Goal: Transaction & Acquisition: Purchase product/service

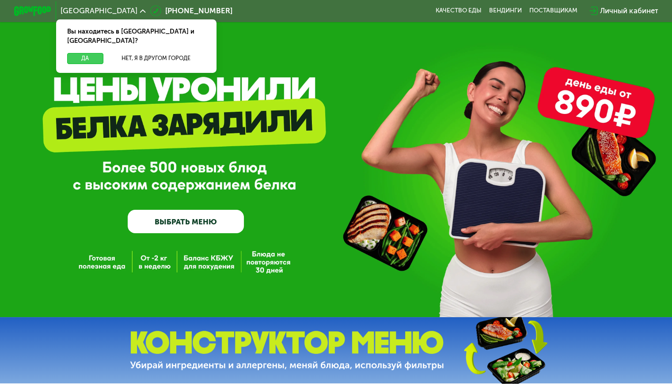
click at [91, 53] on button "Да" at bounding box center [85, 58] width 36 height 11
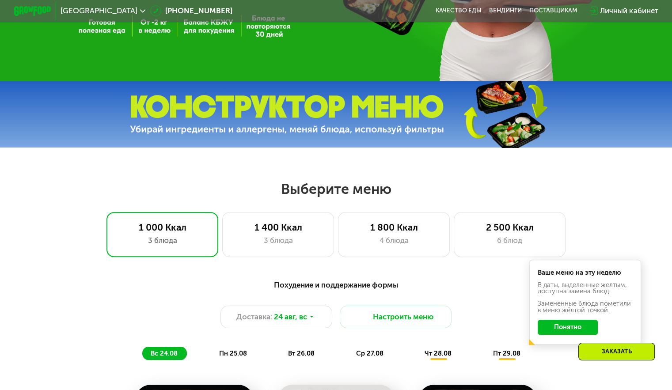
scroll to position [265, 0]
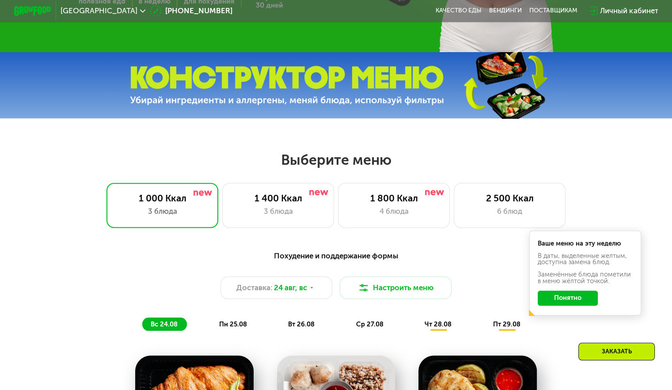
click at [587, 303] on button "Понятно" at bounding box center [568, 298] width 60 height 15
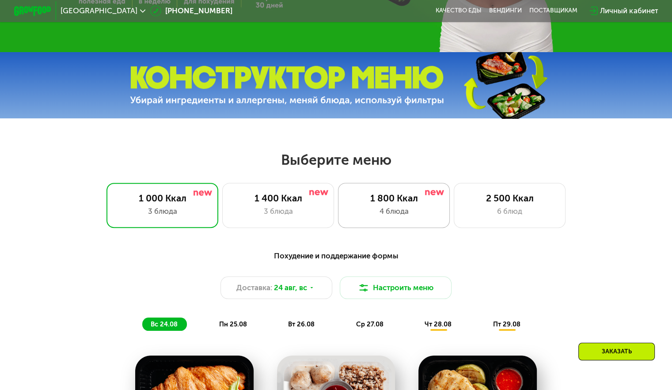
click at [412, 217] on div "4 блюда" at bounding box center [394, 211] width 92 height 11
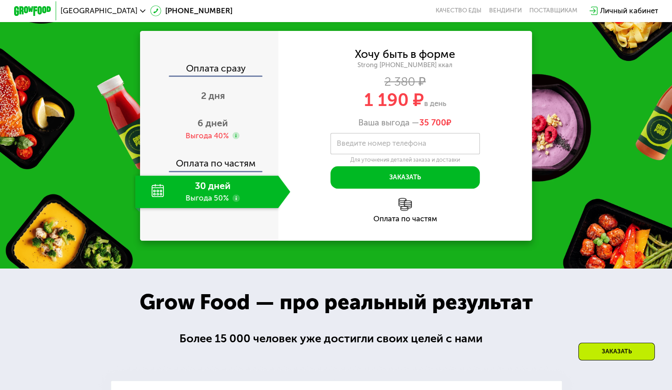
scroll to position [884, 0]
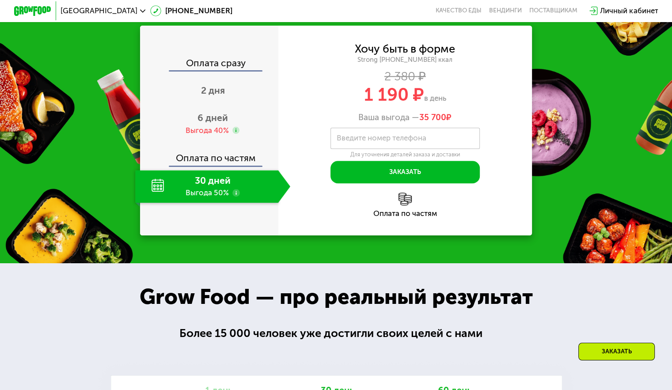
click at [217, 203] on div "30 дней Выгода 50%" at bounding box center [206, 186] width 143 height 33
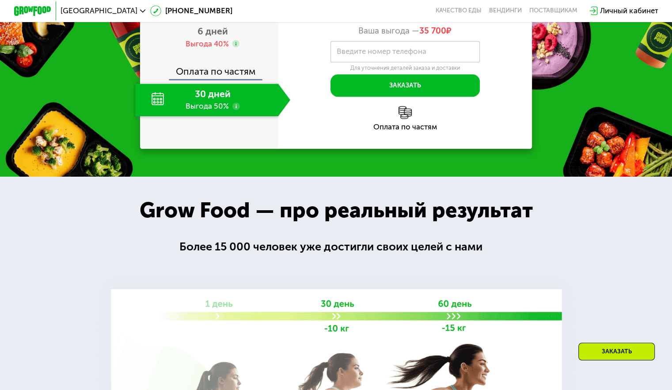
scroll to position [973, 0]
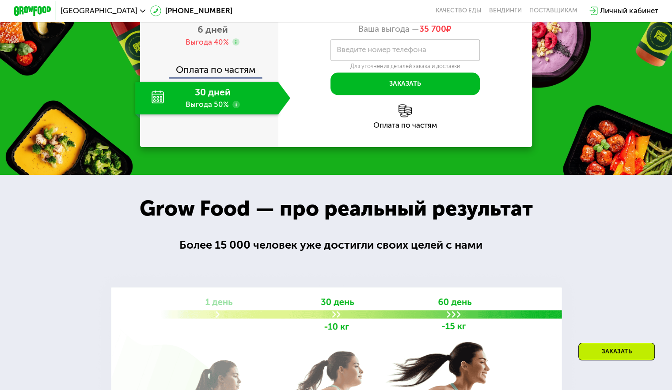
drag, startPoint x: 357, startPoint y: 133, endPoint x: 420, endPoint y: 134, distance: 62.3
click at [420, 15] on div "1 190 ₽ в день" at bounding box center [406, 6] width 254 height 18
click at [513, 34] on div "Ваша выгода — 35 700 ₽" at bounding box center [406, 29] width 254 height 10
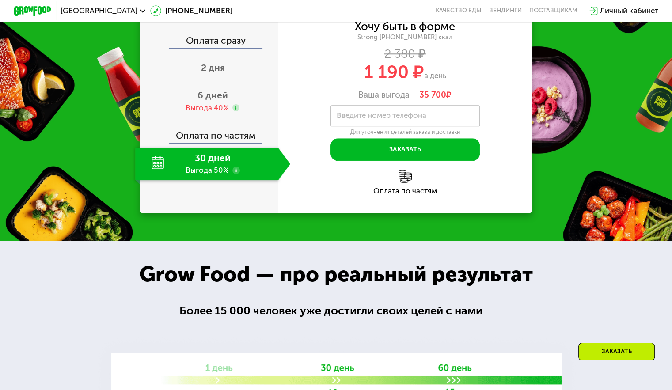
scroll to position [928, 0]
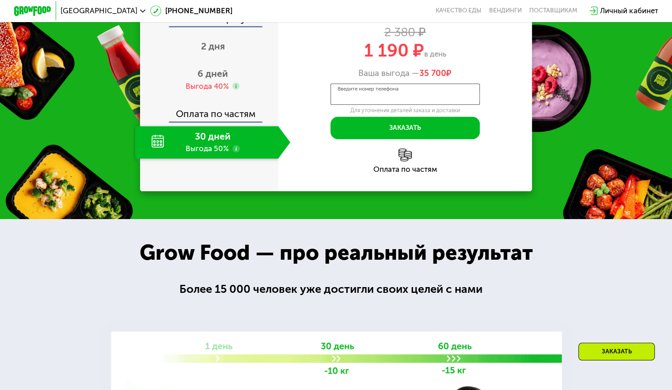
click at [408, 105] on input "Введите номер телефона" at bounding box center [405, 94] width 149 height 21
click at [412, 105] on input "Введите номер телефона" at bounding box center [405, 94] width 149 height 21
type input "**********"
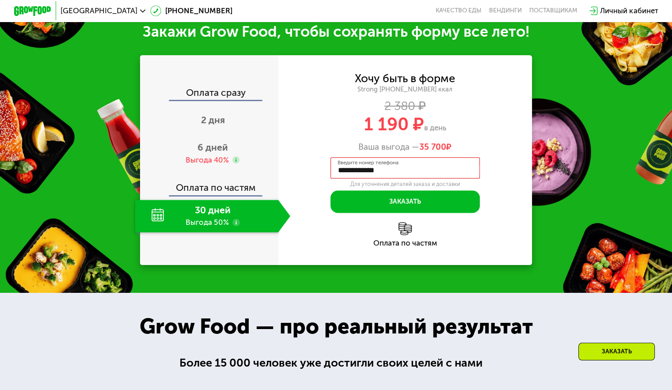
scroll to position [884, 0]
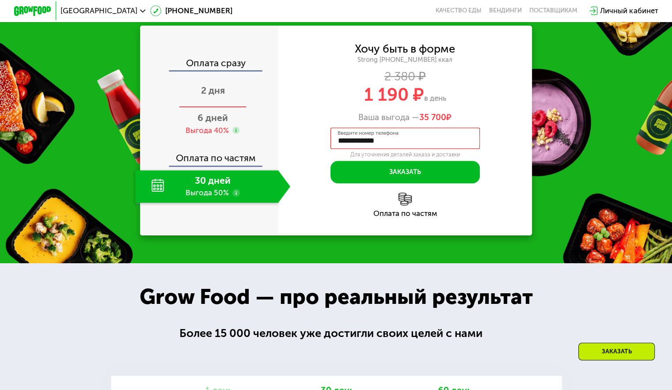
click at [211, 96] on span "2 дня" at bounding box center [213, 90] width 24 height 11
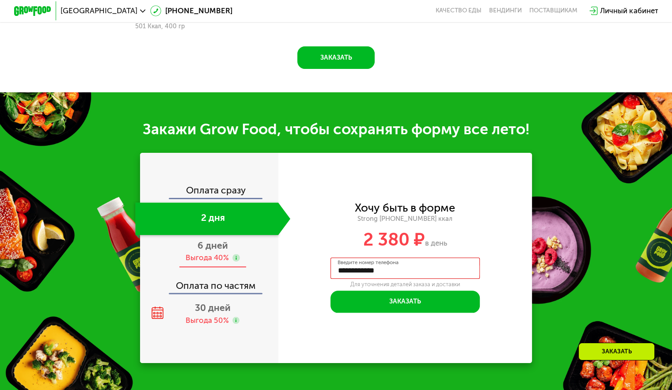
click at [217, 250] on span "6 дней" at bounding box center [213, 245] width 31 height 11
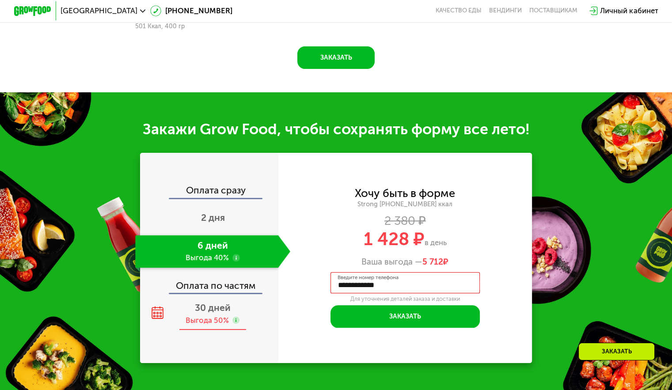
click at [203, 310] on span "30 дней" at bounding box center [213, 307] width 36 height 11
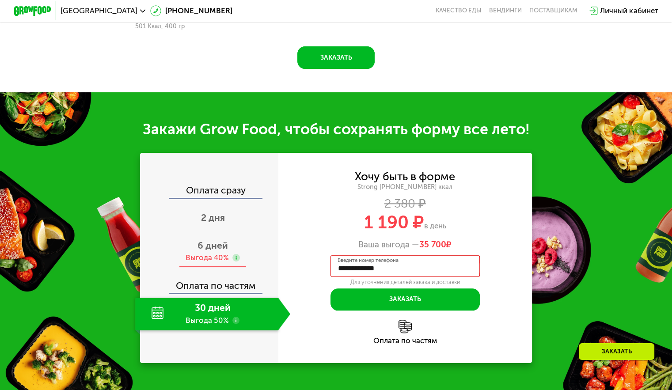
click at [221, 242] on span "6 дней" at bounding box center [213, 245] width 31 height 11
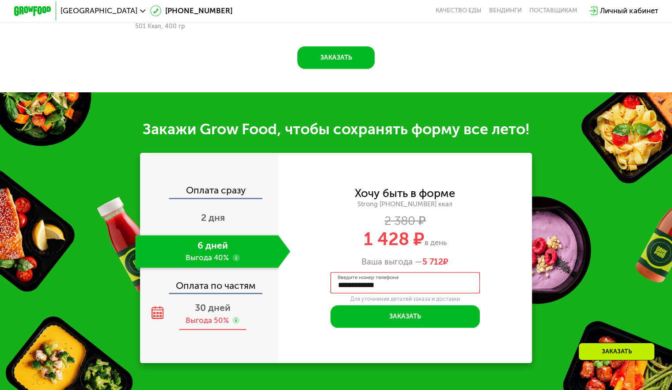
click at [215, 311] on span "30 дней" at bounding box center [213, 307] width 36 height 11
